Goal: Browse casually

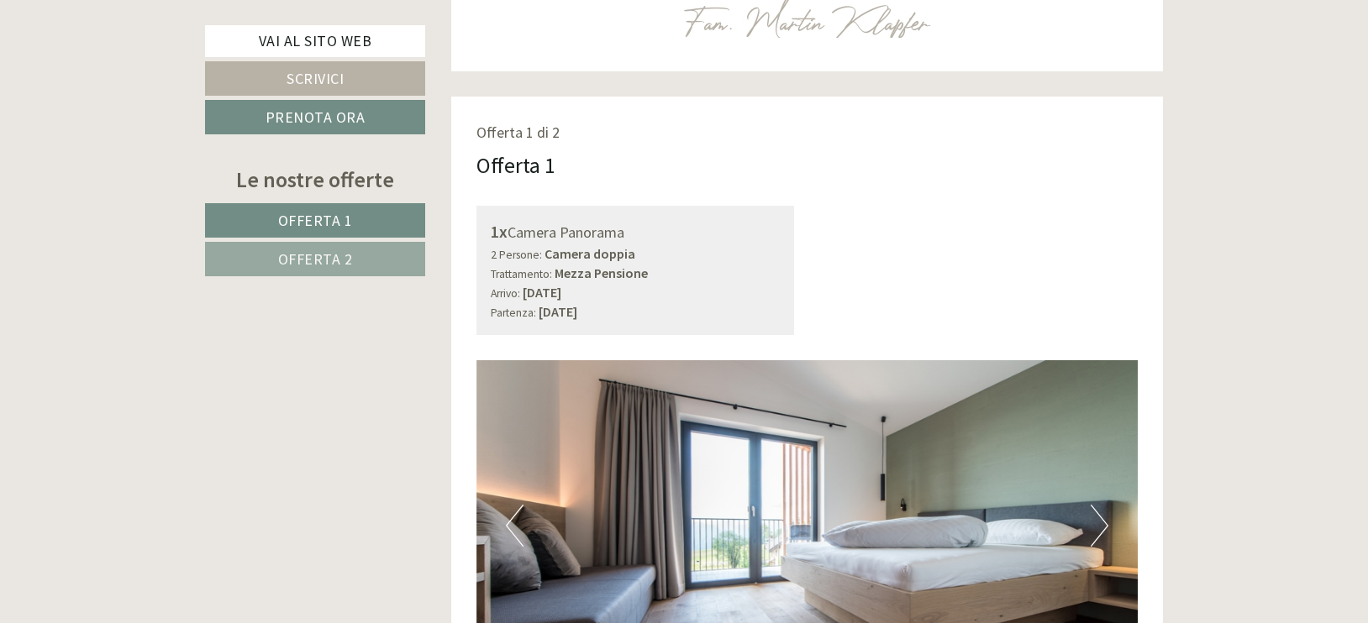
scroll to position [1224, 0]
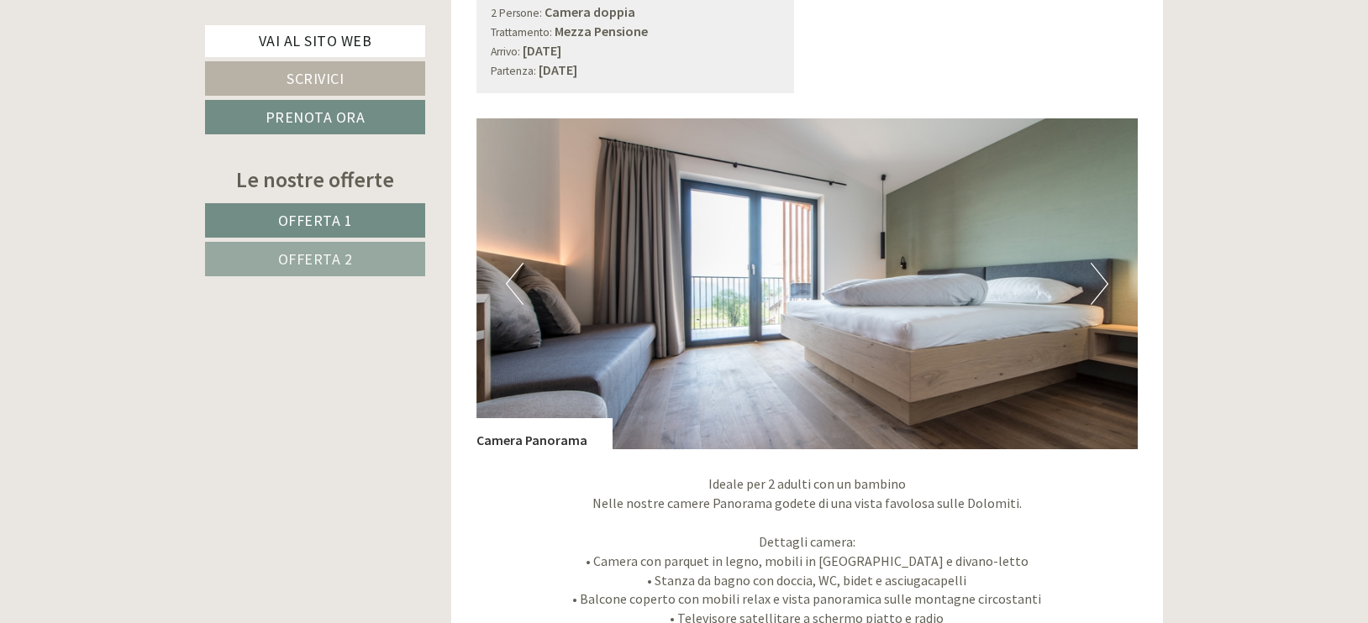
click at [1095, 281] on button "Next" at bounding box center [1100, 284] width 18 height 42
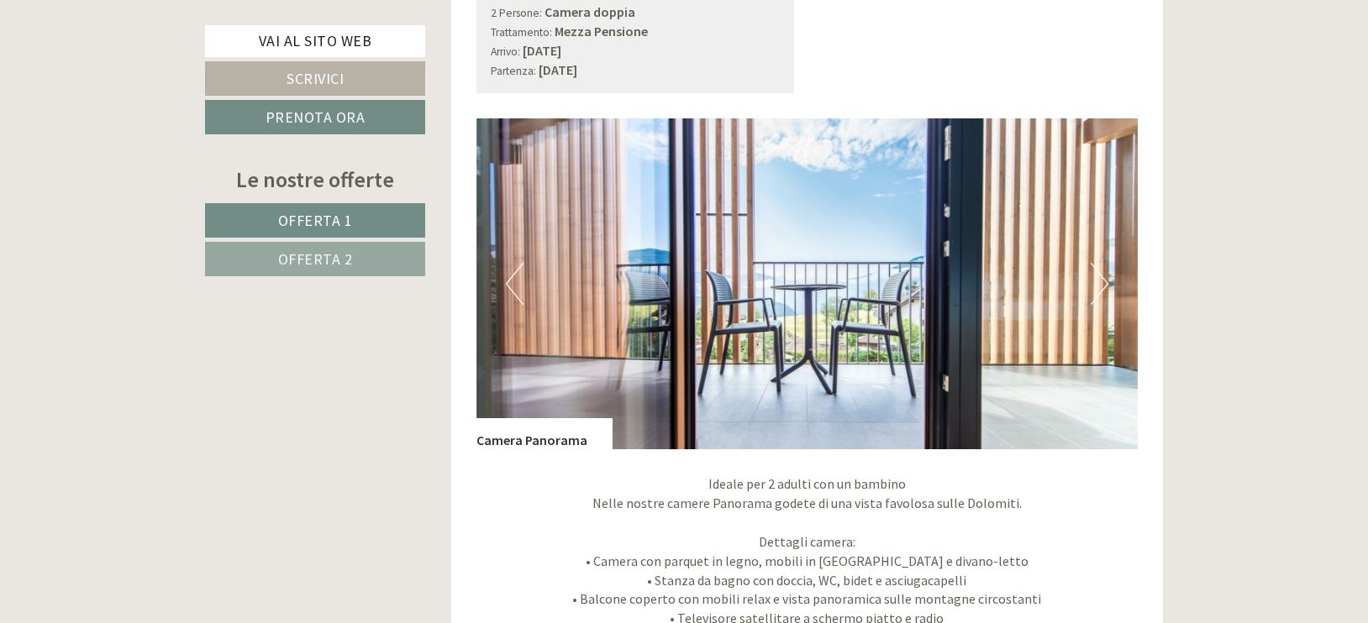
click at [1095, 281] on button "Next" at bounding box center [1100, 284] width 18 height 42
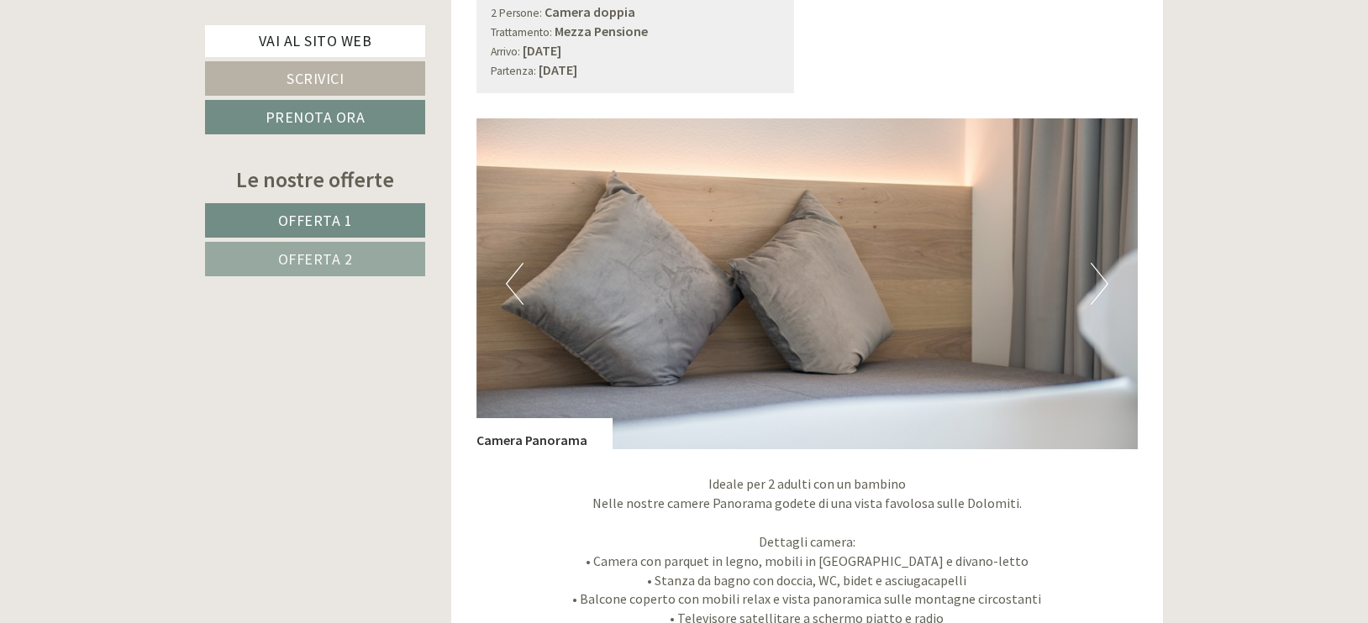
click at [1095, 281] on button "Next" at bounding box center [1100, 284] width 18 height 42
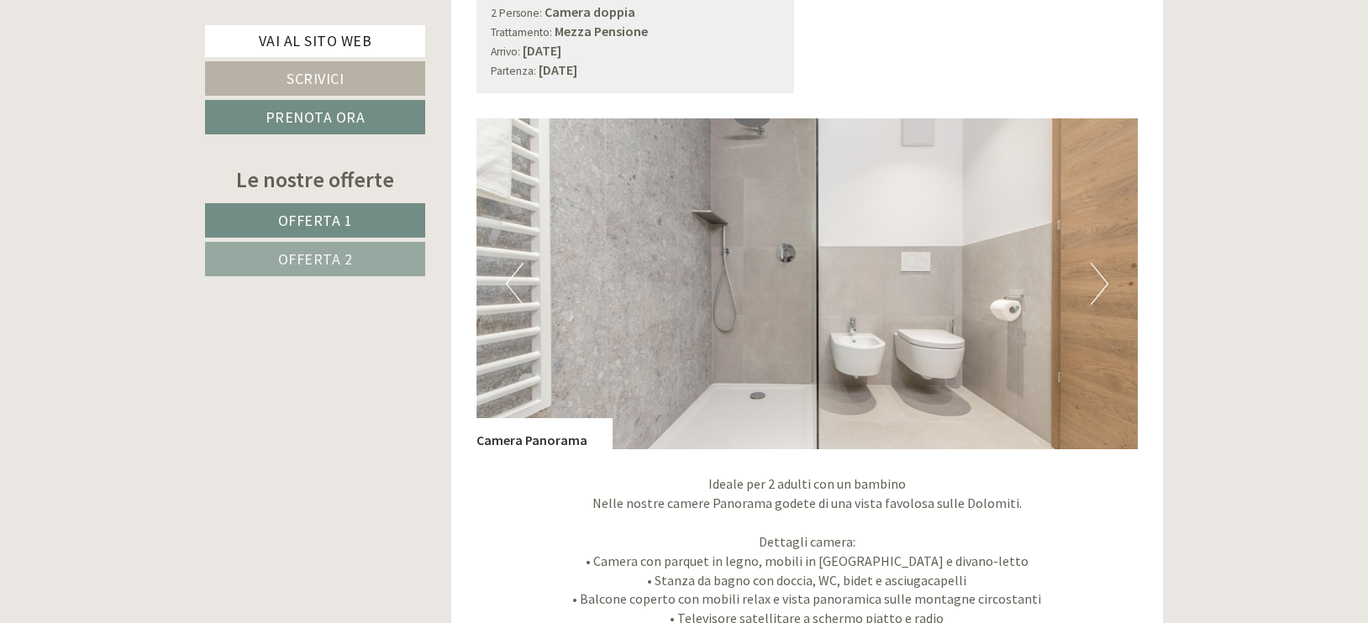
click at [1095, 281] on button "Next" at bounding box center [1100, 284] width 18 height 42
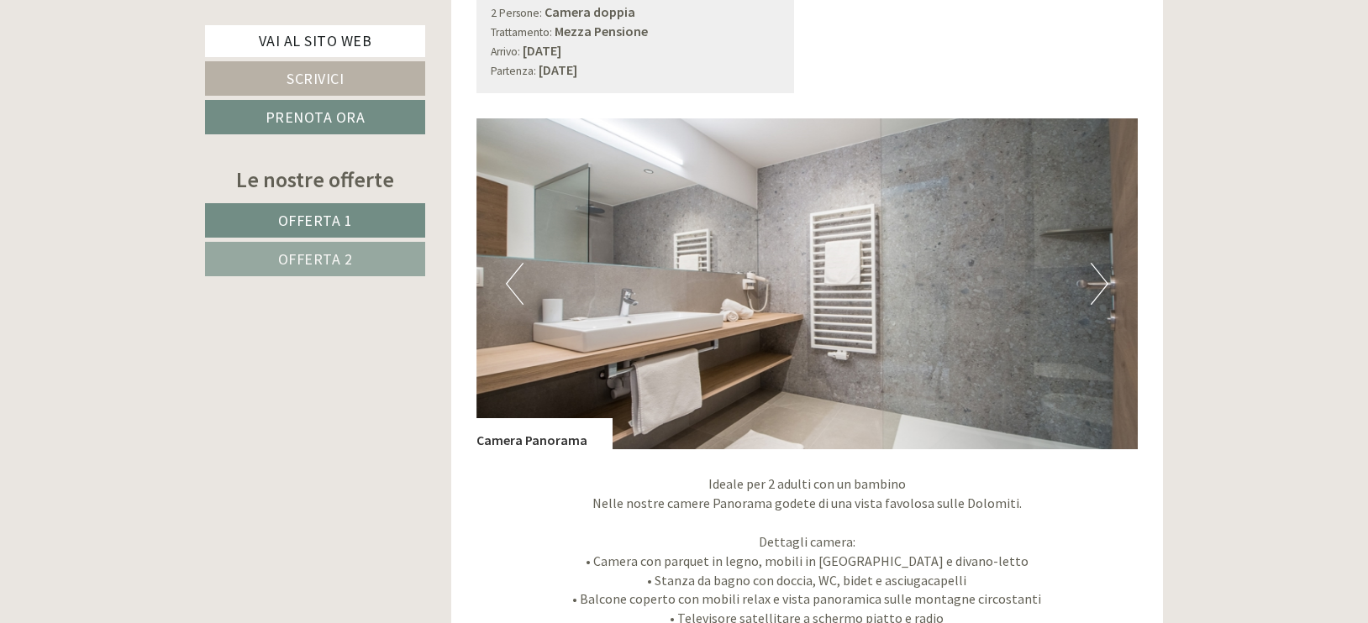
click at [1095, 281] on button "Next" at bounding box center [1100, 284] width 18 height 42
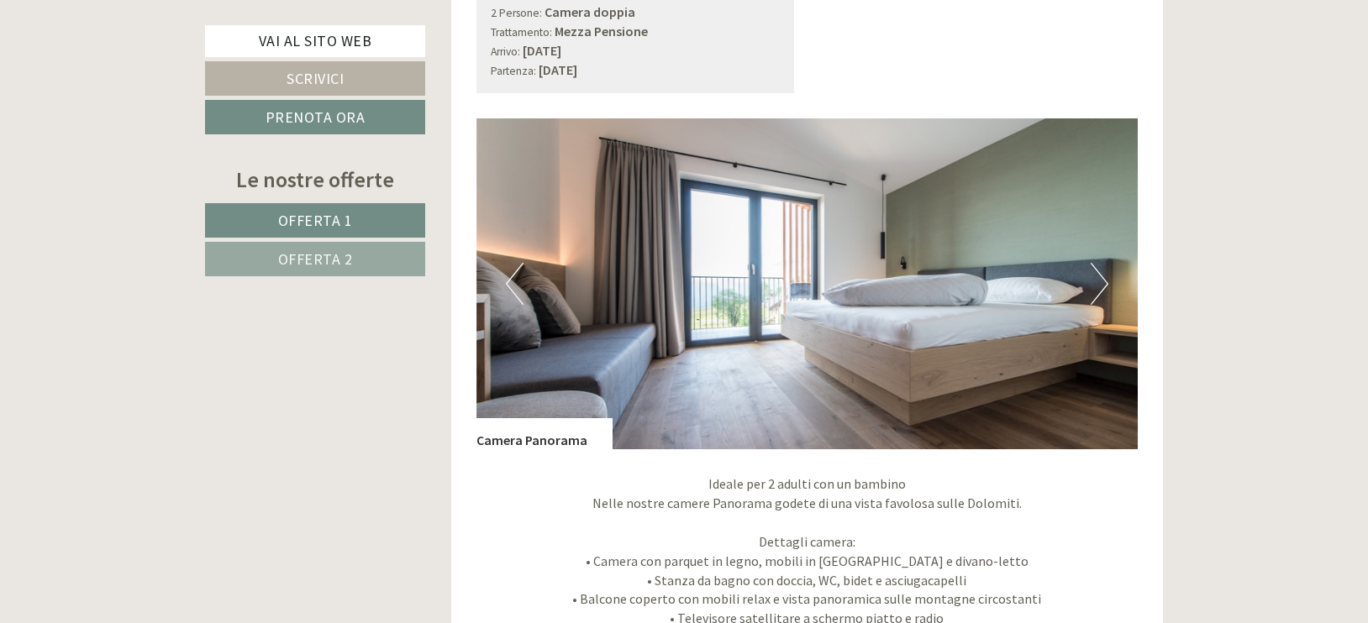
click at [1095, 281] on button "Next" at bounding box center [1100, 284] width 18 height 42
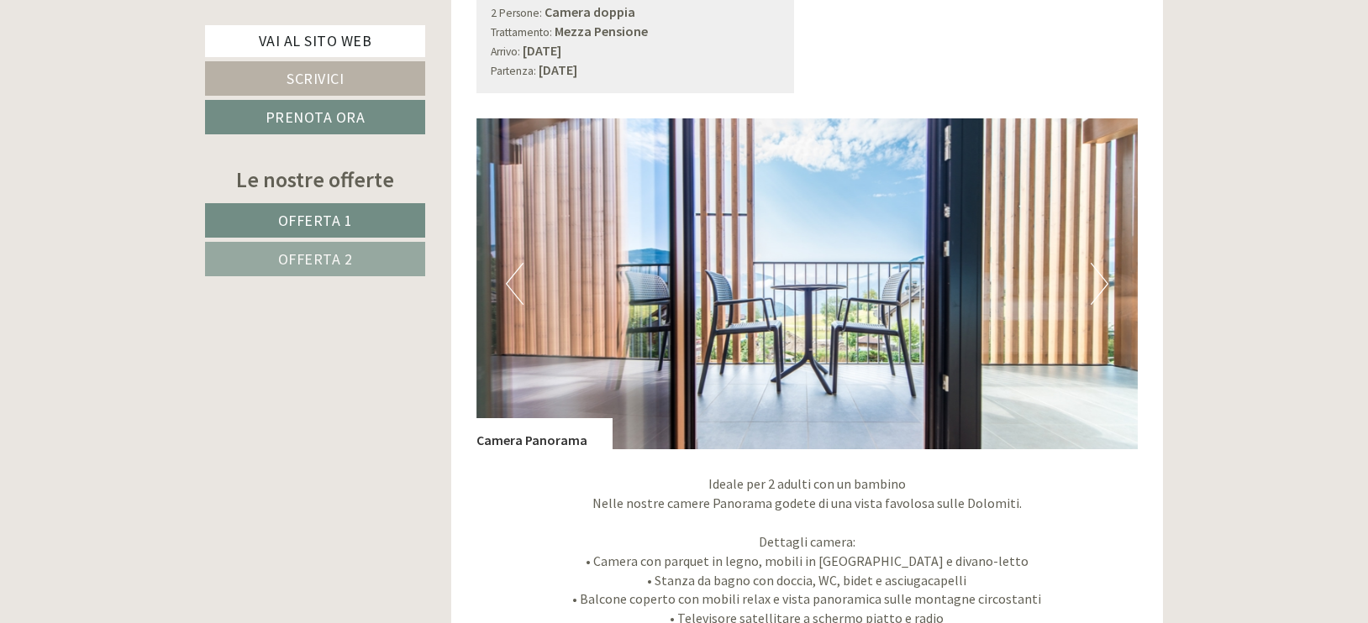
click at [1095, 281] on button "Next" at bounding box center [1100, 284] width 18 height 42
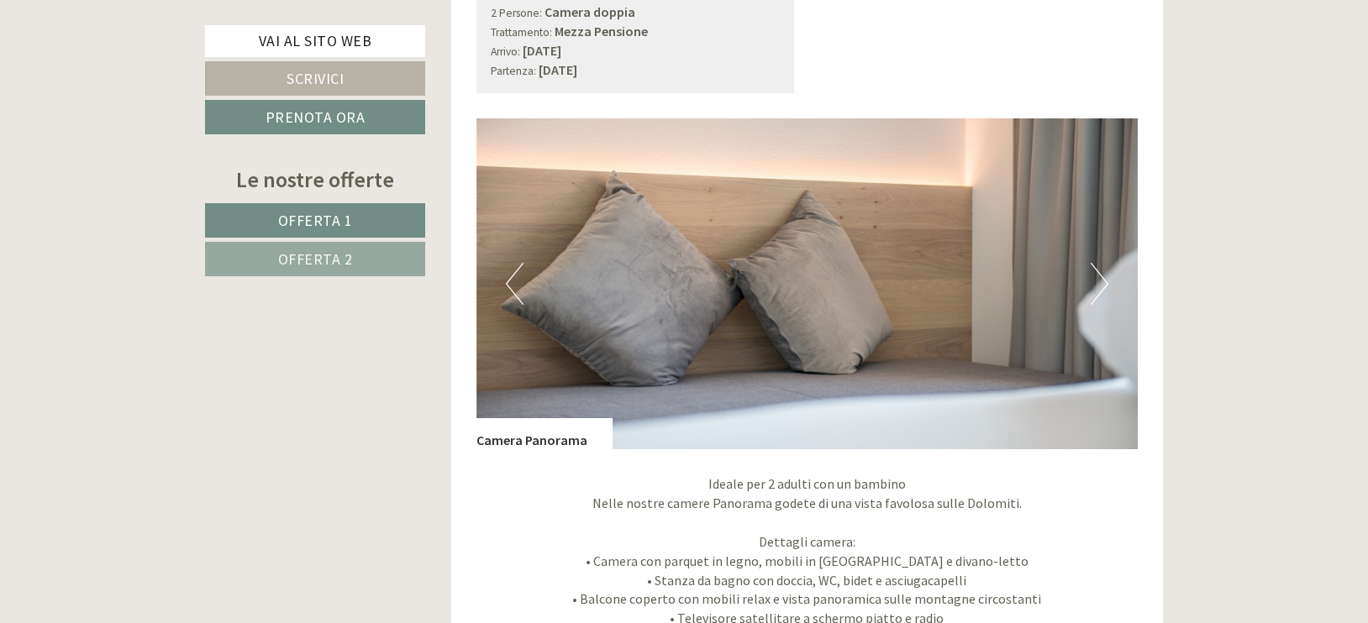
click at [1095, 281] on button "Next" at bounding box center [1100, 284] width 18 height 42
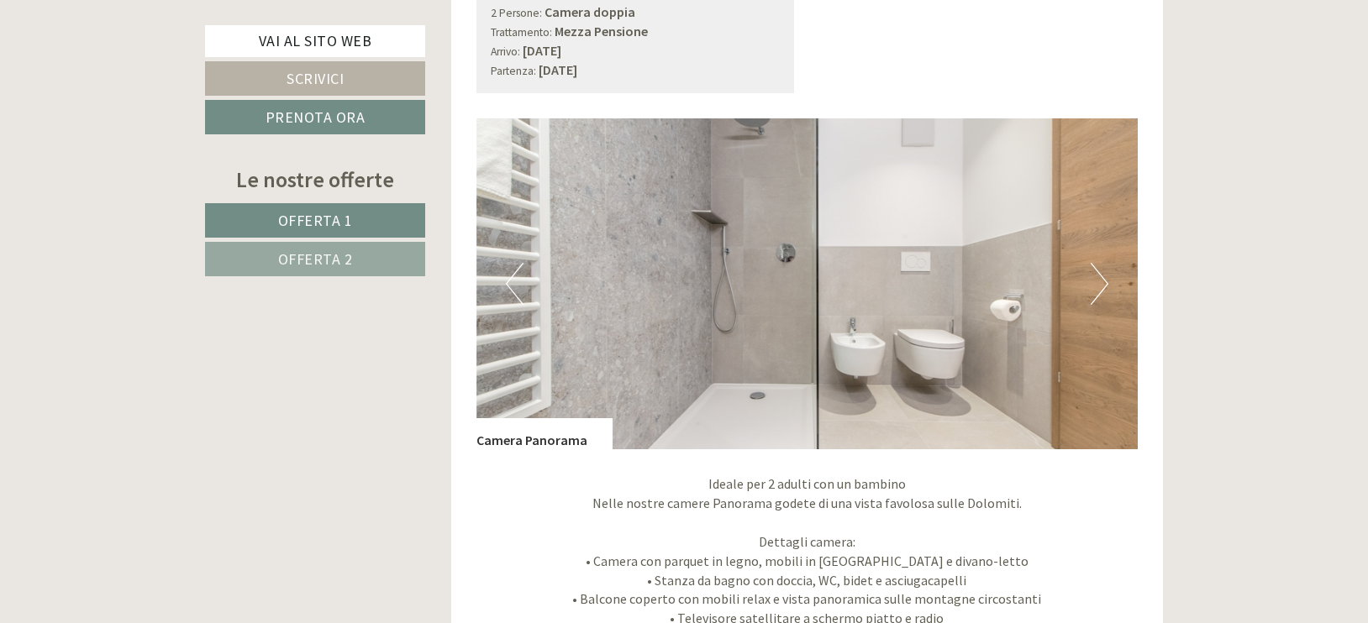
click at [1095, 281] on button "Next" at bounding box center [1100, 284] width 18 height 42
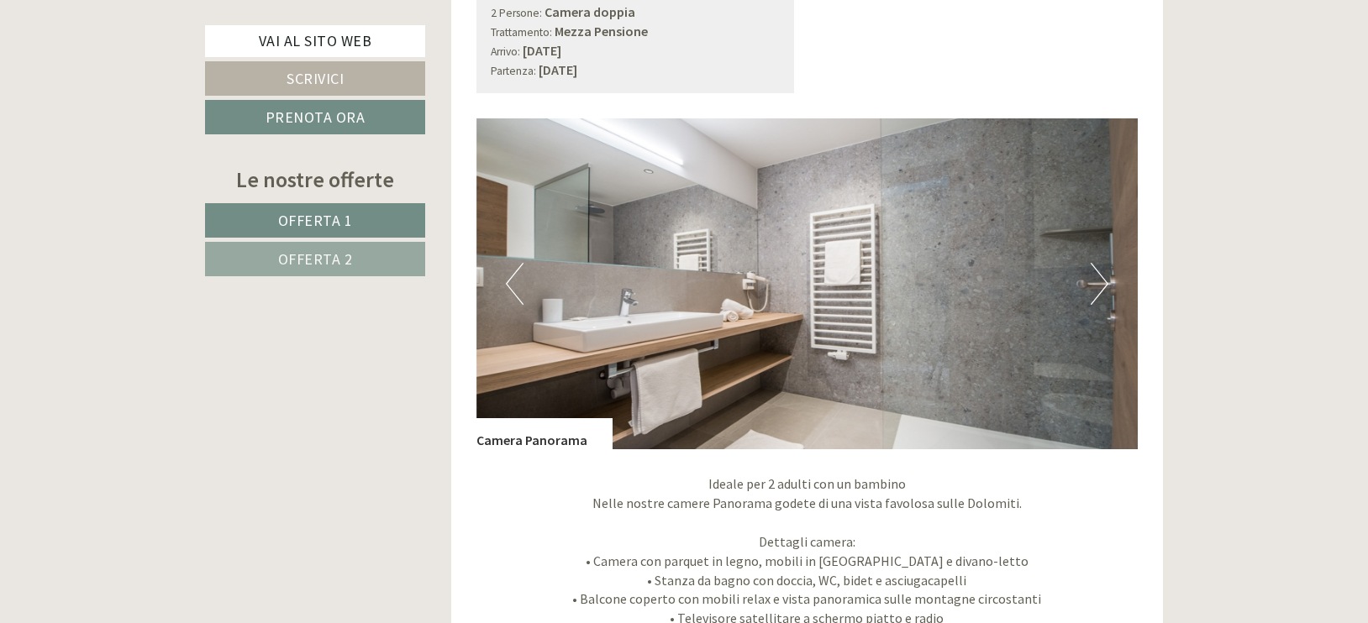
click at [1095, 281] on button "Next" at bounding box center [1100, 284] width 18 height 42
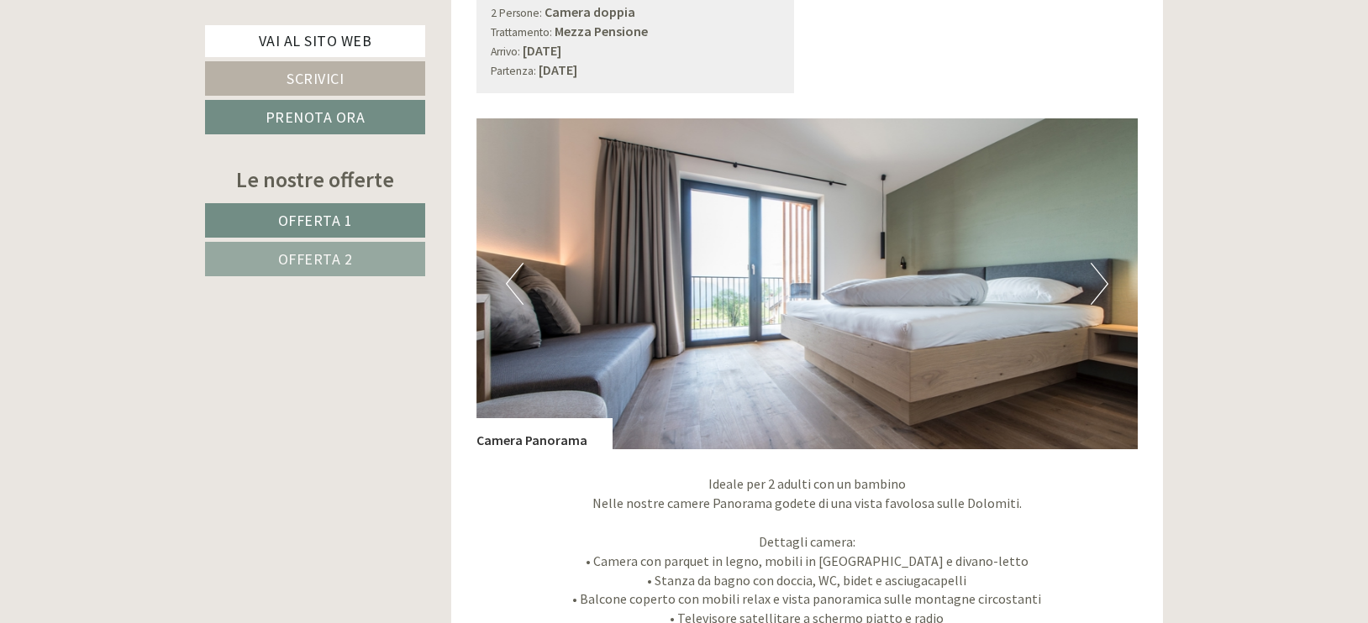
click at [1095, 281] on button "Next" at bounding box center [1100, 284] width 18 height 42
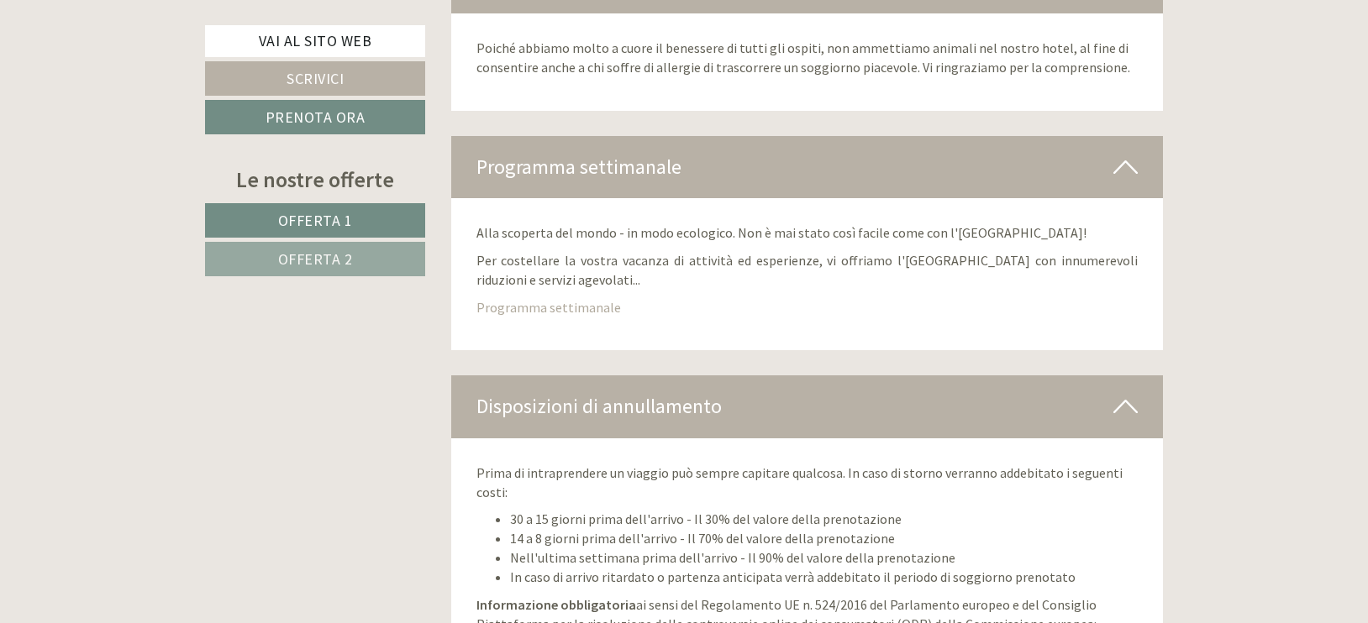
scroll to position [7523, 0]
